Goal: Answer question/provide support: Share knowledge or assist other users

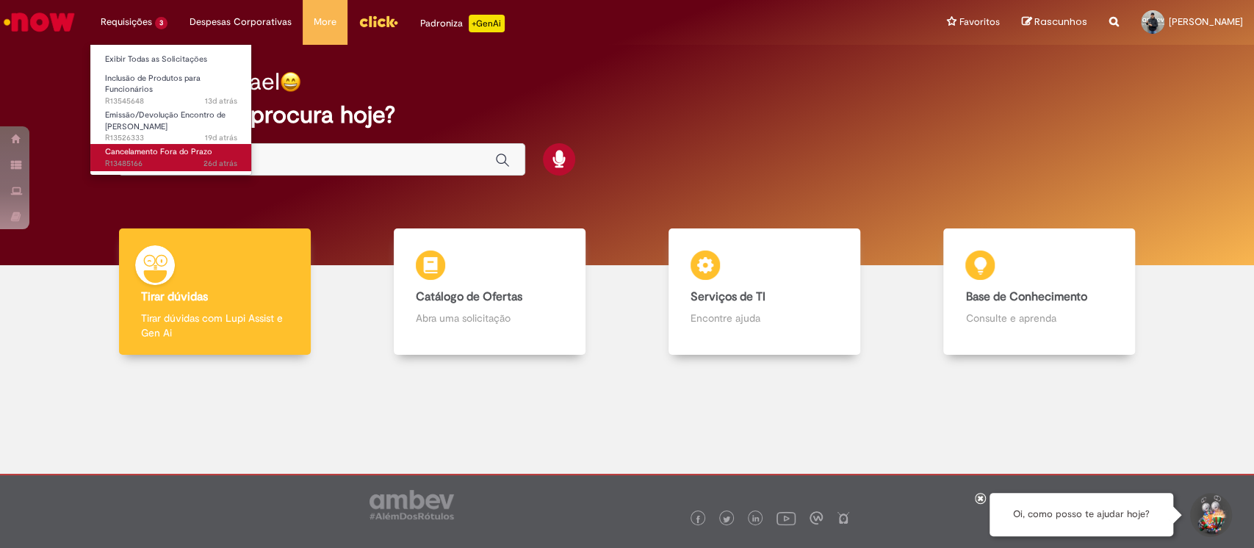
click at [195, 159] on span "26d atrás 26 dias atrás R13485166" at bounding box center [171, 164] width 132 height 12
click at [125, 152] on span "Cancelamento Fora do Prazo" at bounding box center [158, 151] width 107 height 11
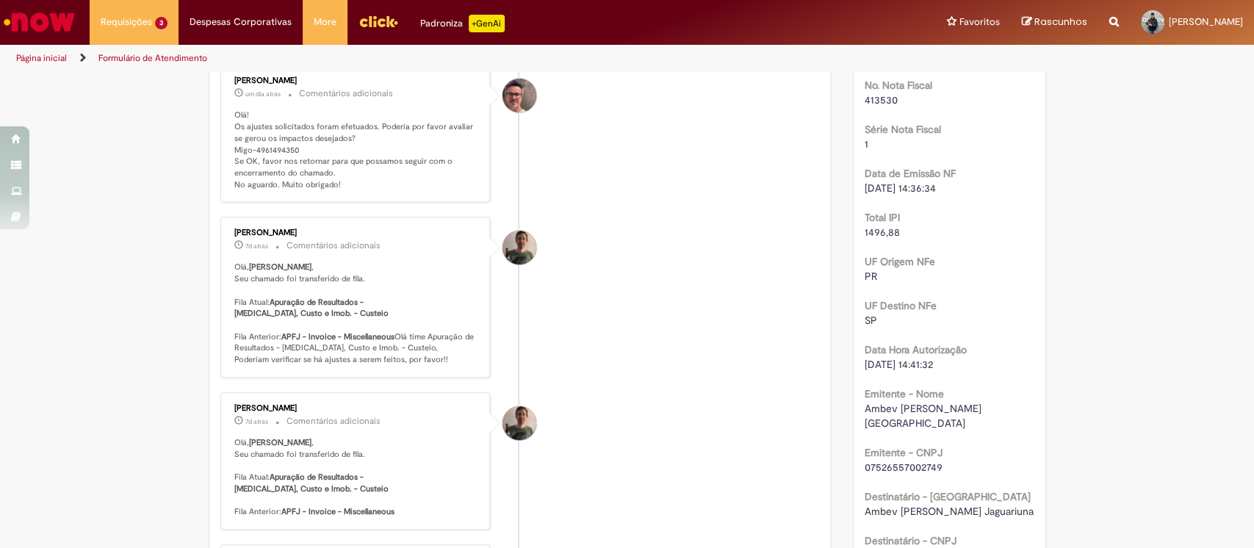
scroll to position [392, 0]
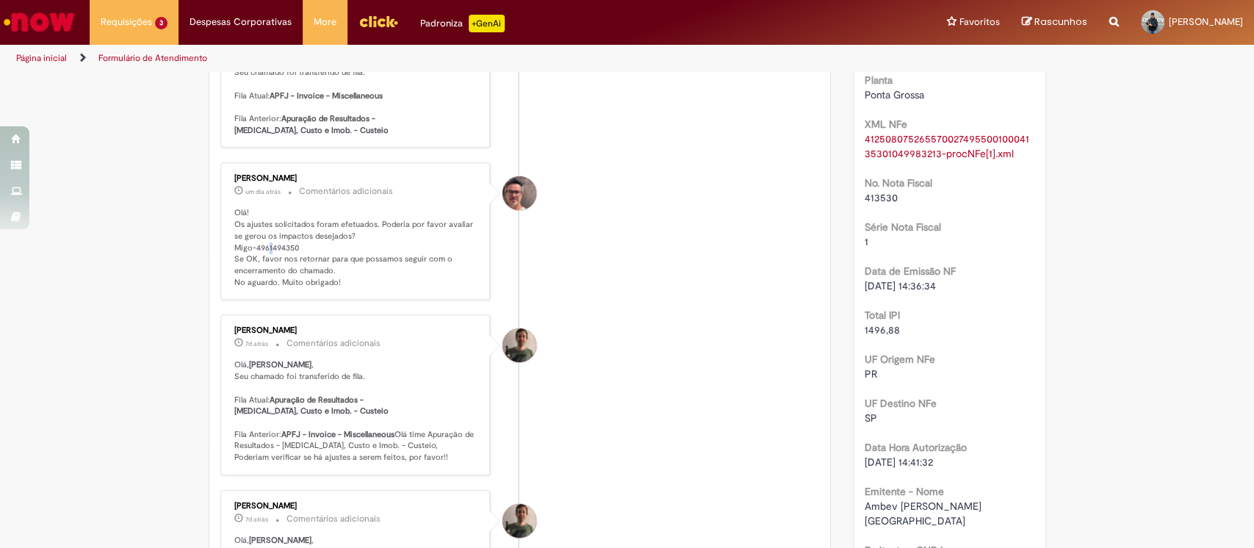
click at [262, 245] on p "Olá! Os ajustes solicitados foram efetuados. Poderia por favor avaliar se gerou…" at bounding box center [356, 247] width 245 height 81
click at [268, 245] on p "Olá! Os ajustes solicitados foram efetuados. Poderia por favor avaliar se gerou…" at bounding box center [356, 247] width 245 height 81
click at [266, 244] on p "Olá! Os ajustes solicitados foram efetuados. Poderia por favor avaliar se gerou…" at bounding box center [356, 247] width 245 height 81
click at [270, 244] on p "Olá! Os ajustes solicitados foram efetuados. Poderia por favor avaliar se gerou…" at bounding box center [356, 247] width 245 height 81
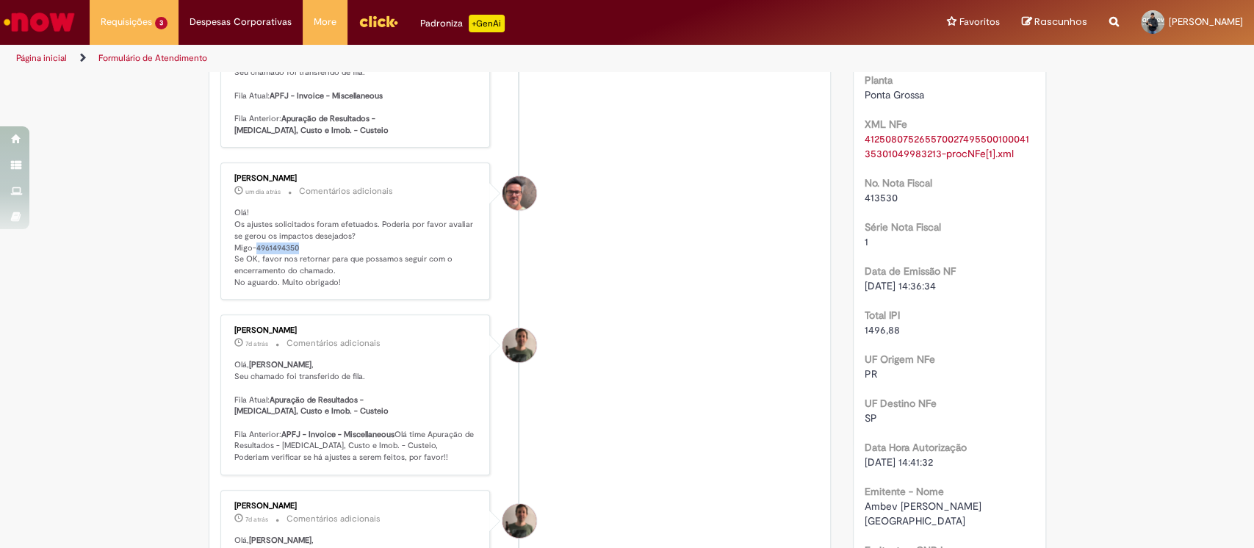
click at [272, 245] on p "Olá! Os ajustes solicitados foram efetuados. Poderia por favor avaliar se gerou…" at bounding box center [356, 247] width 245 height 81
copy p "4961494350"
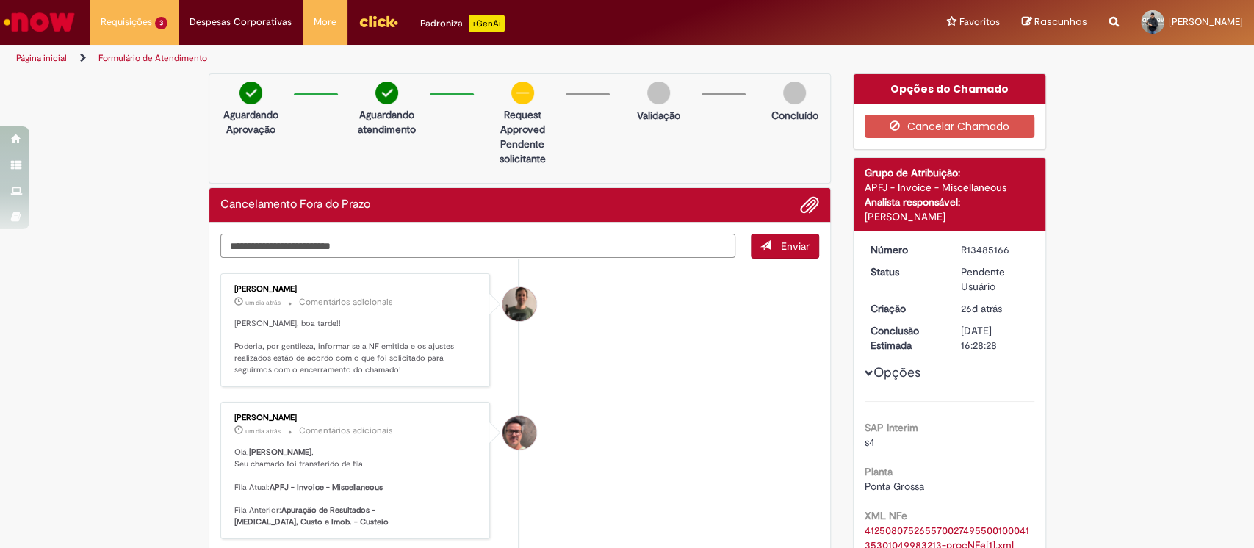
click at [382, 242] on textarea "Digite sua mensagem aqui..." at bounding box center [478, 246] width 516 height 25
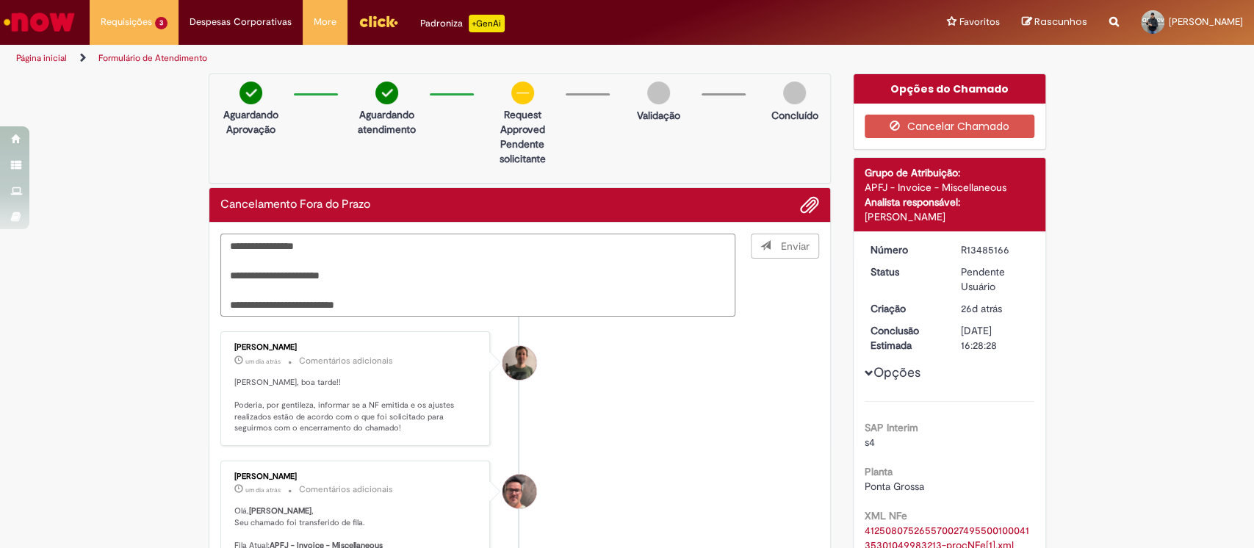
type textarea "**********"
